Goal: Navigation & Orientation: Find specific page/section

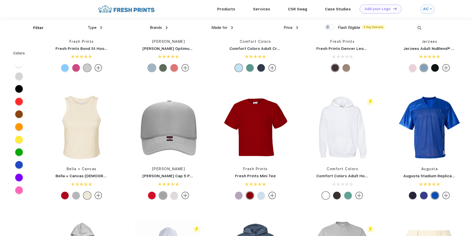
scroll to position [1166, 0]
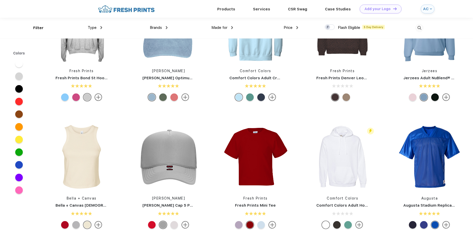
click at [160, 26] on span "Brands" at bounding box center [156, 27] width 12 height 5
click at [156, 27] on span "Brands" at bounding box center [156, 27] width 12 height 5
click at [155, 28] on span "Brands" at bounding box center [156, 27] width 12 height 5
click at [217, 26] on span "Made for" at bounding box center [219, 27] width 16 height 5
click at [223, 10] on link "Products" at bounding box center [226, 9] width 18 height 5
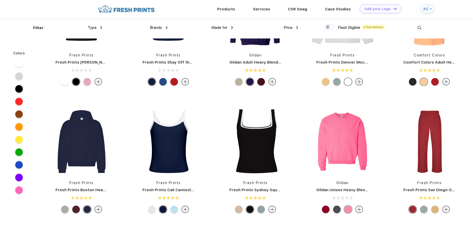
scroll to position [0, 0]
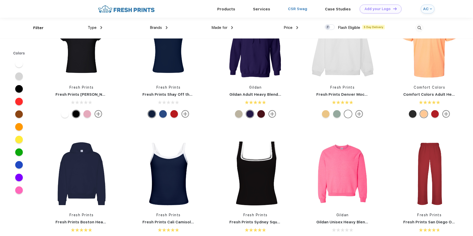
click at [295, 9] on link "CSR Swag" at bounding box center [297, 9] width 19 height 5
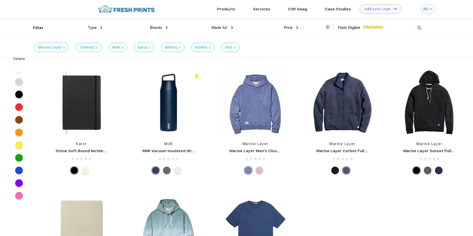
scroll to position [0, 0]
click at [263, 170] on div at bounding box center [259, 170] width 8 height 8
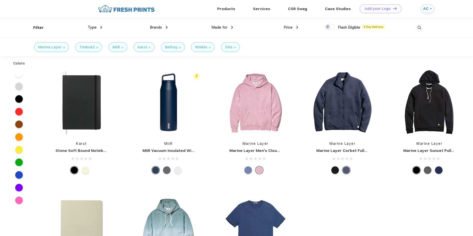
drag, startPoint x: 261, startPoint y: 171, endPoint x: 261, endPoint y: 166, distance: 4.6
click at [261, 171] on div at bounding box center [259, 170] width 8 height 8
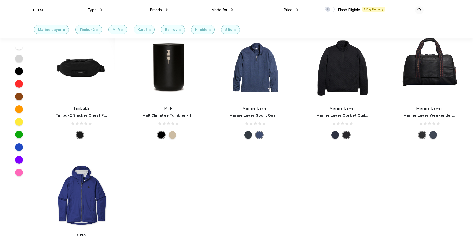
scroll to position [254, 0]
